Goal: Book appointment/travel/reservation

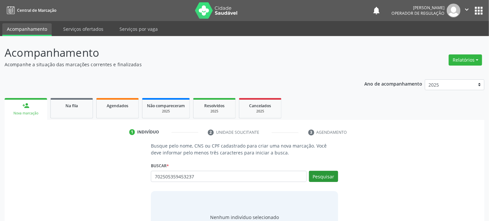
type input "702505359453237"
click at [324, 172] on button "Pesquisar" at bounding box center [323, 176] width 29 height 11
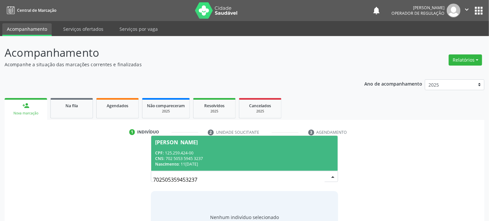
click at [226, 156] on div "CNS: 702 5053 5945 3237" at bounding box center [244, 159] width 178 height 6
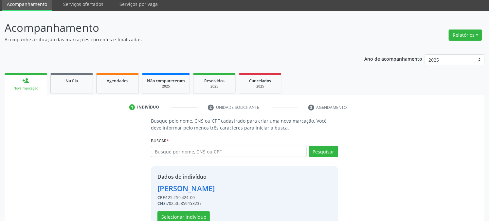
scroll to position [41, 0]
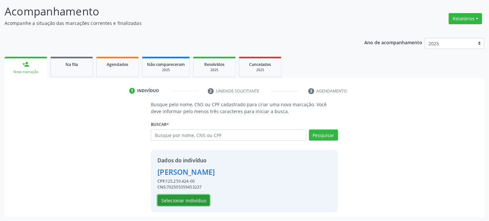
click at [198, 201] on button "Selecionar indivíduo" at bounding box center [183, 199] width 52 height 11
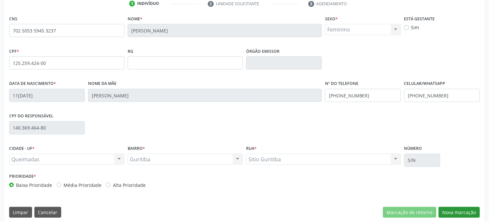
scroll to position [134, 0]
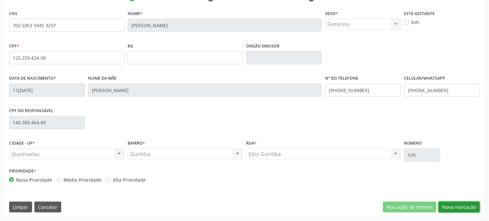
click at [467, 203] on button "Nova marcação" at bounding box center [459, 206] width 41 height 11
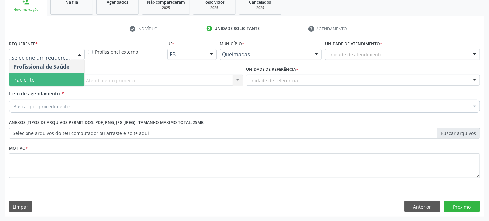
click at [50, 79] on span "Paciente" at bounding box center [46, 79] width 75 height 13
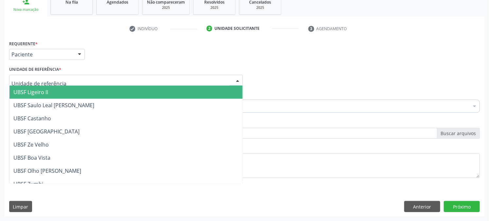
click at [60, 79] on div at bounding box center [126, 80] width 234 height 11
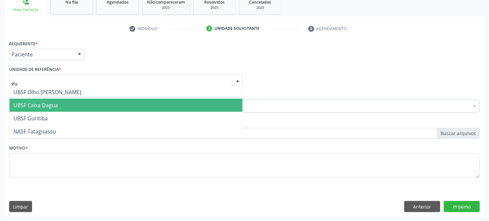
click at [53, 110] on span "UBSF Caixa Dagua" at bounding box center [125, 105] width 233 height 13
type input "gu"
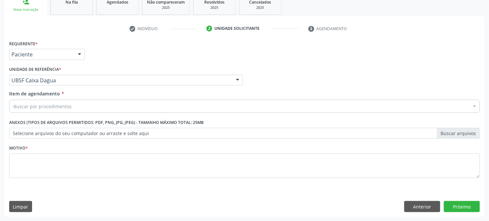
click at [52, 87] on div "Unidade de referência * UBSF Caixa Dagua UBSF Ligeiro II UBSF Saulo Leal [PERSO…" at bounding box center [126, 77] width 237 height 26
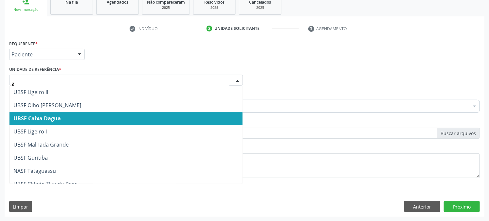
type input "gu"
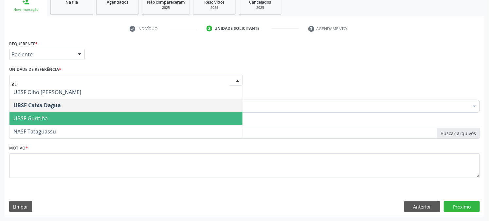
click at [42, 116] on span "UBSF Guritiba" at bounding box center [30, 118] width 34 height 7
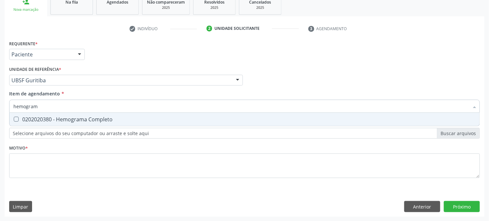
type input "hemograma"
click at [23, 119] on div "0202020380 - Hemograma Completo" at bounding box center [244, 119] width 462 height 5
checkbox Completo "true"
drag, startPoint x: 46, startPoint y: 107, endPoint x: 0, endPoint y: 112, distance: 46.8
click at [0, 112] on div "Acompanhamento Acompanhe a situação das marcações correntes e finalizadas Relat…" at bounding box center [244, 77] width 489 height 288
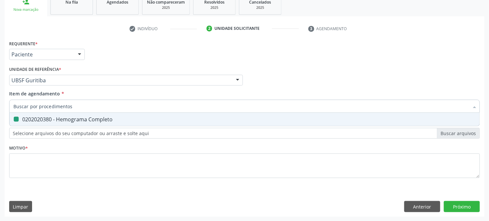
checkbox Completo "false"
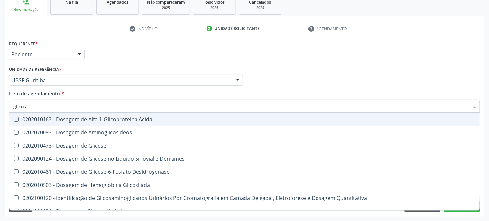
type input "glicose"
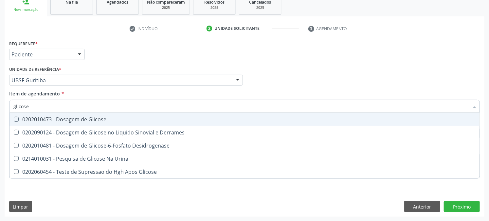
click at [18, 119] on Glicose at bounding box center [16, 119] width 5 height 5
click at [14, 119] on Glicose "checkbox" at bounding box center [11, 119] width 4 height 4
checkbox Glicose "true"
drag, startPoint x: 35, startPoint y: 106, endPoint x: 0, endPoint y: 107, distance: 35.4
click at [0, 107] on div "Acompanhamento Acompanhe a situação das marcações correntes e finalizadas Relat…" at bounding box center [244, 77] width 489 height 288
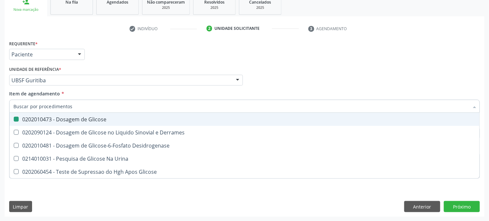
checkbox Glicose "false"
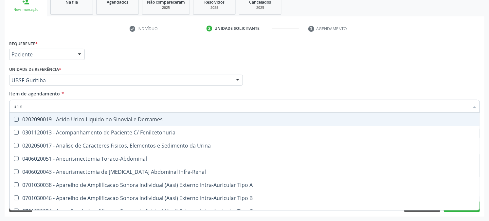
type input "urina"
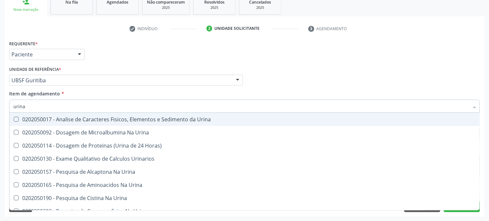
click at [17, 117] on Urina at bounding box center [16, 119] width 5 height 5
click at [14, 117] on Urina "checkbox" at bounding box center [11, 119] width 4 height 4
checkbox Urina "true"
click at [0, 112] on div "Acompanhamento Acompanhe a situação das marcações correntes e finalizadas Relat…" at bounding box center [244, 77] width 489 height 288
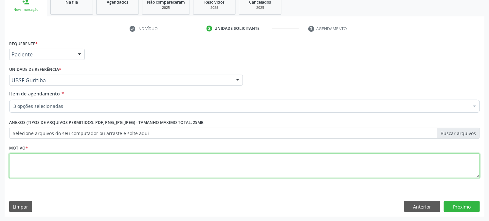
click at [64, 162] on textarea at bounding box center [244, 165] width 471 height 25
type textarea "pré [DATE]"
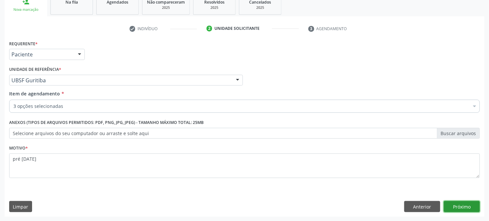
click at [467, 205] on button "Próximo" at bounding box center [462, 206] width 36 height 11
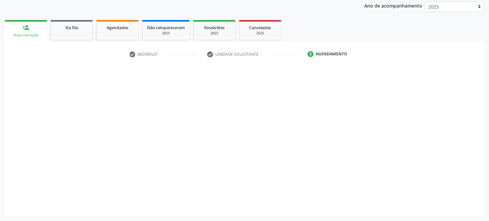
scroll to position [78, 0]
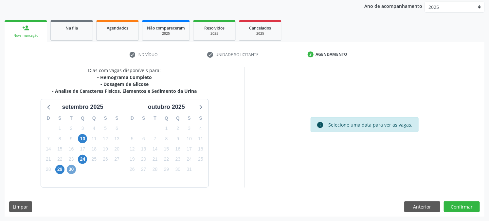
click at [72, 171] on span "30" at bounding box center [71, 169] width 9 height 9
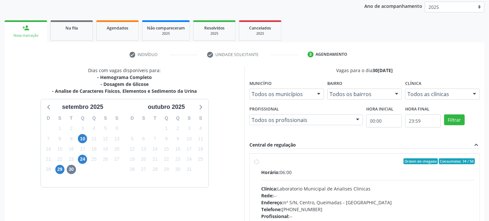
drag, startPoint x: 261, startPoint y: 160, endPoint x: 395, endPoint y: 154, distance: 134.0
click at [261, 160] on div "Ordem de chegada Consumidos: 34 / 50" at bounding box center [368, 161] width 214 height 6
click at [259, 160] on input "Ordem de chegada Consumidos: 34 / 50 Horário: 06:00 Clínica: Laboratorio Munici…" at bounding box center [256, 161] width 5 height 6
radio input "true"
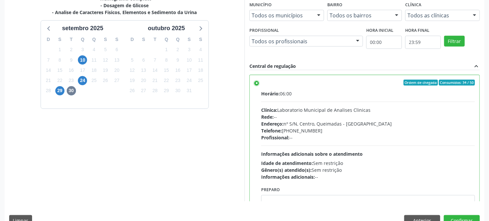
scroll to position [170, 0]
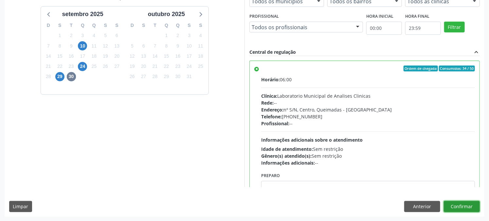
click at [468, 203] on button "Confirmar" at bounding box center [462, 206] width 36 height 11
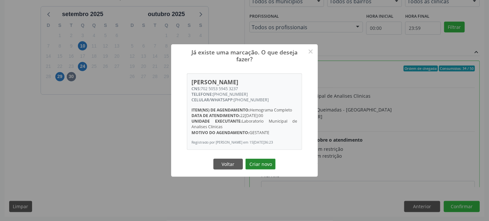
click at [263, 165] on button "Criar novo" at bounding box center [261, 163] width 30 height 11
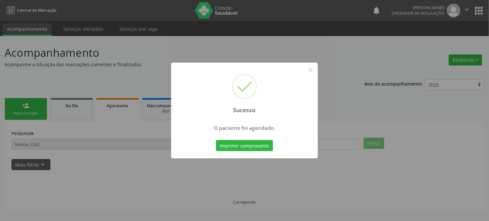
scroll to position [0, 0]
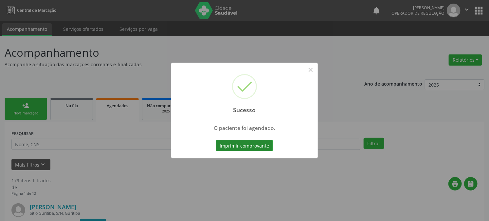
click at [256, 146] on button "Imprimir comprovante" at bounding box center [244, 145] width 57 height 11
